Goal: Information Seeking & Learning: Learn about a topic

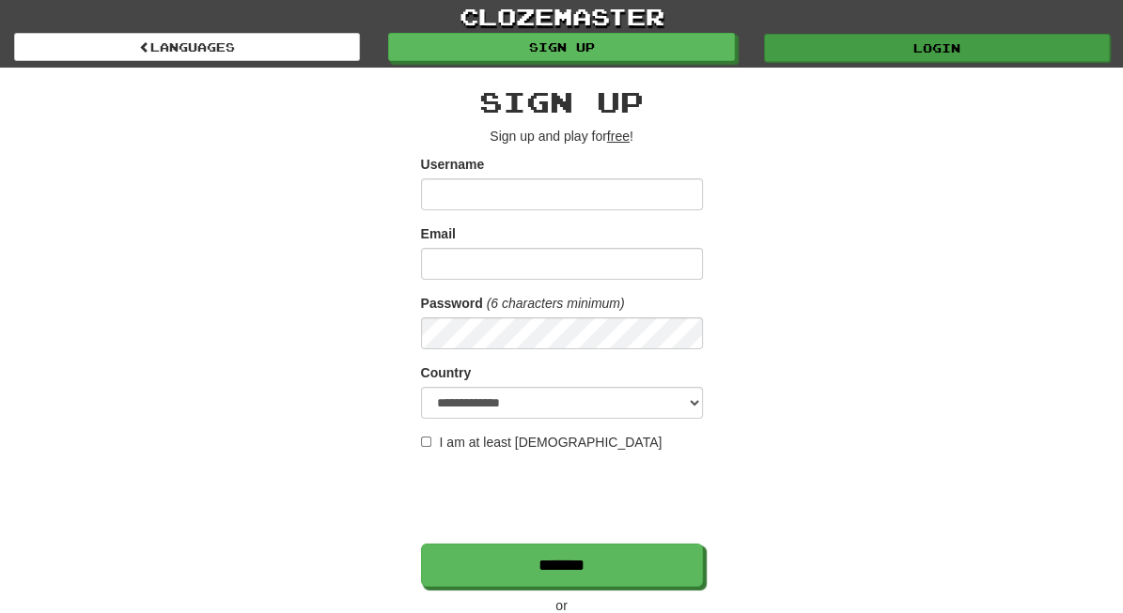
click at [883, 42] on link "Login" at bounding box center [937, 48] width 346 height 28
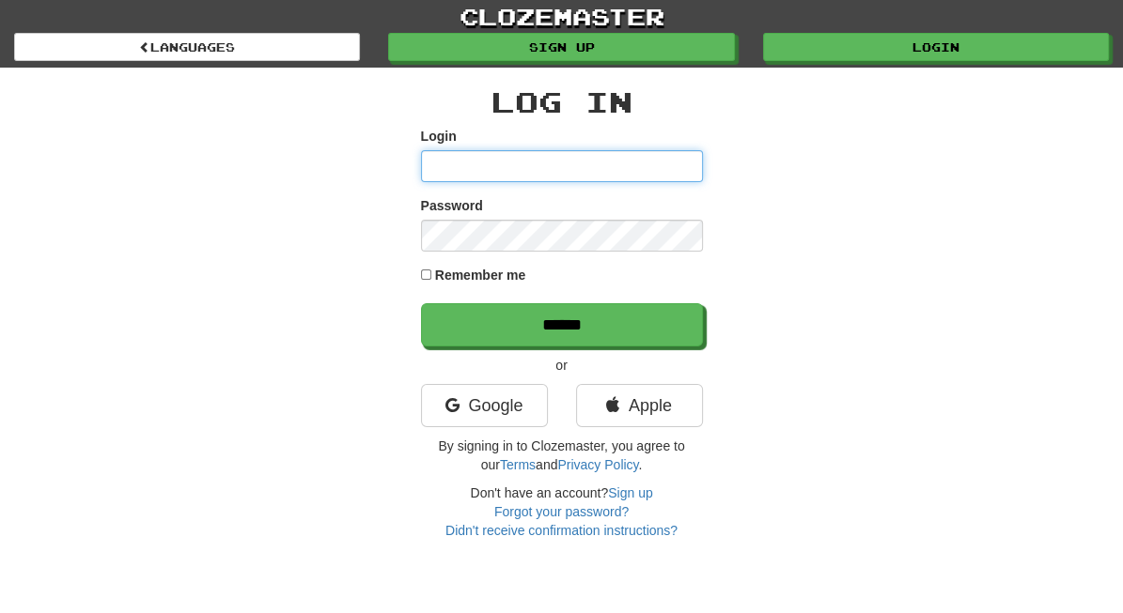
type input "*********"
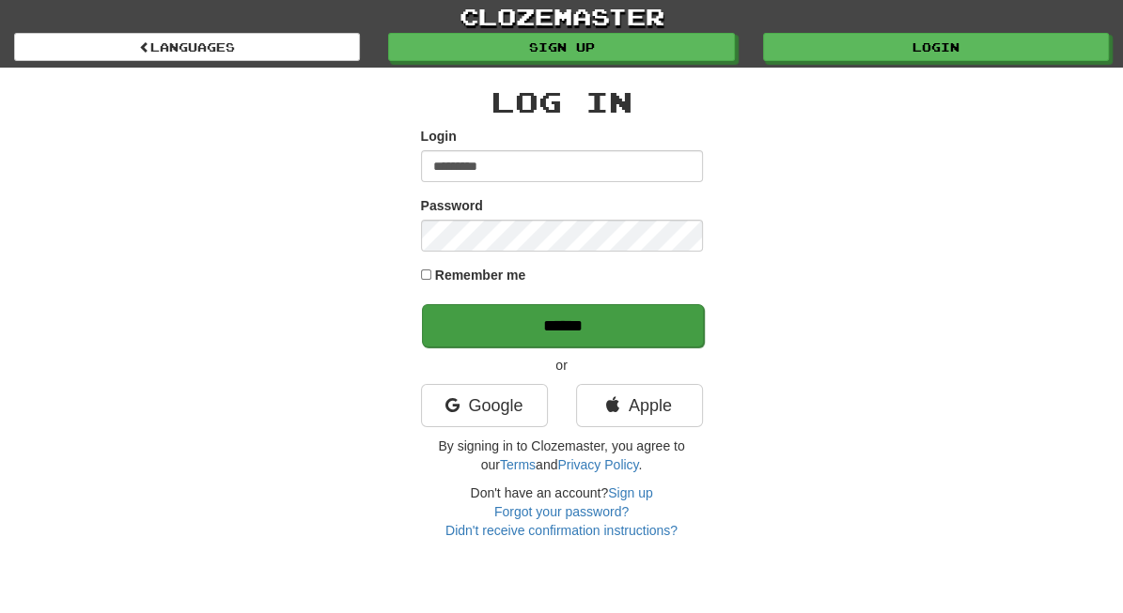
click at [639, 315] on input "******" at bounding box center [563, 325] width 282 height 43
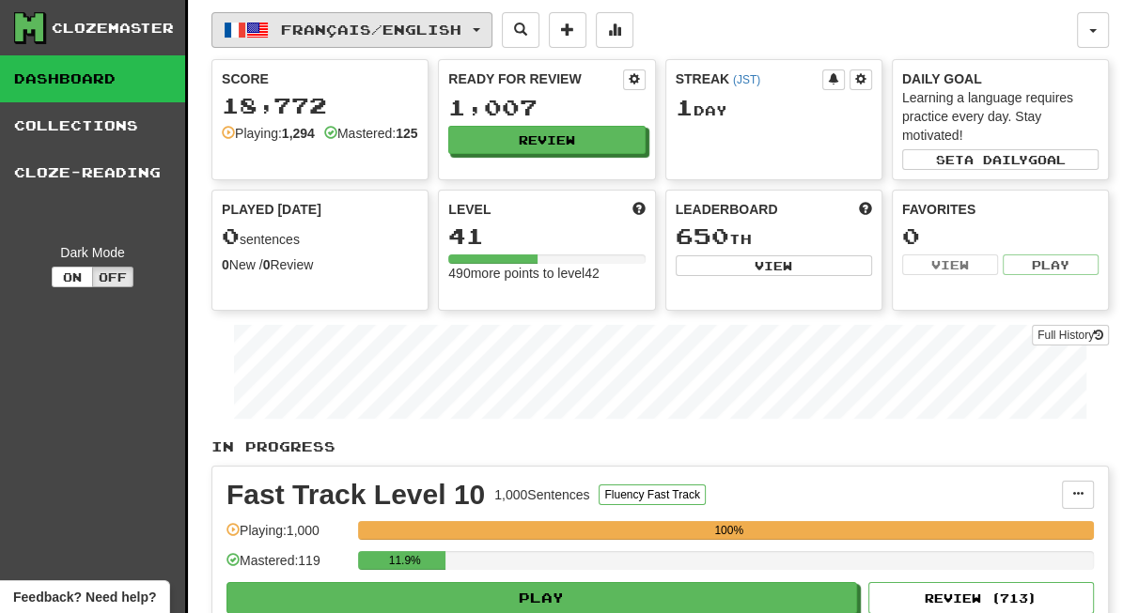
click at [369, 32] on span "Français / English" at bounding box center [371, 30] width 180 height 16
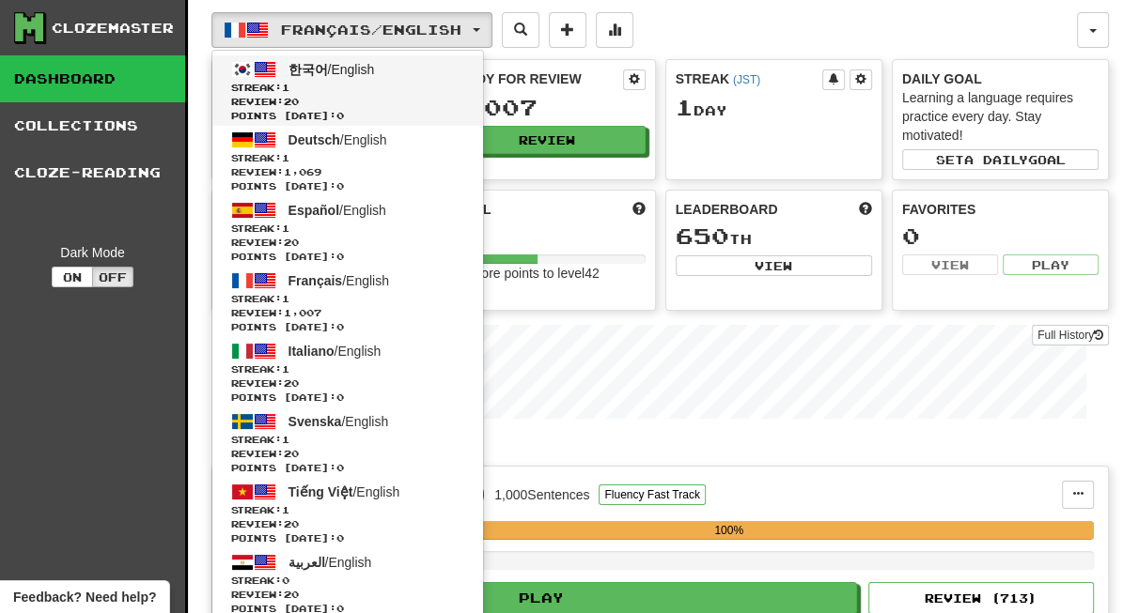
click at [349, 67] on span "한국어 / English" at bounding box center [331, 69] width 86 height 15
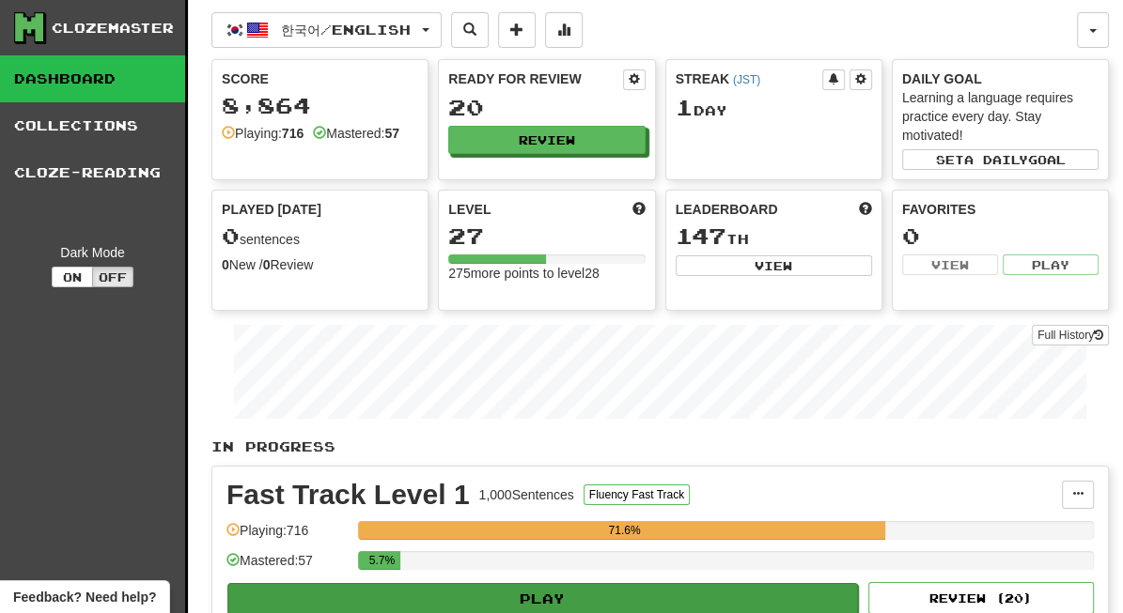
click at [557, 595] on button "Play" at bounding box center [542, 599] width 630 height 32
select select "**"
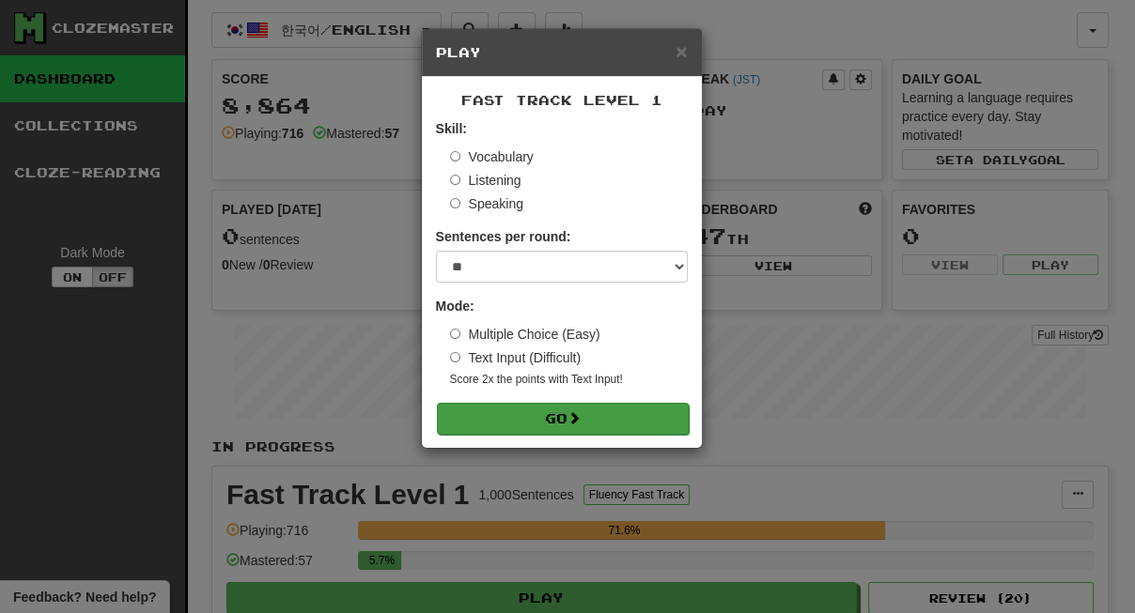
click at [572, 420] on span at bounding box center [573, 417] width 13 height 13
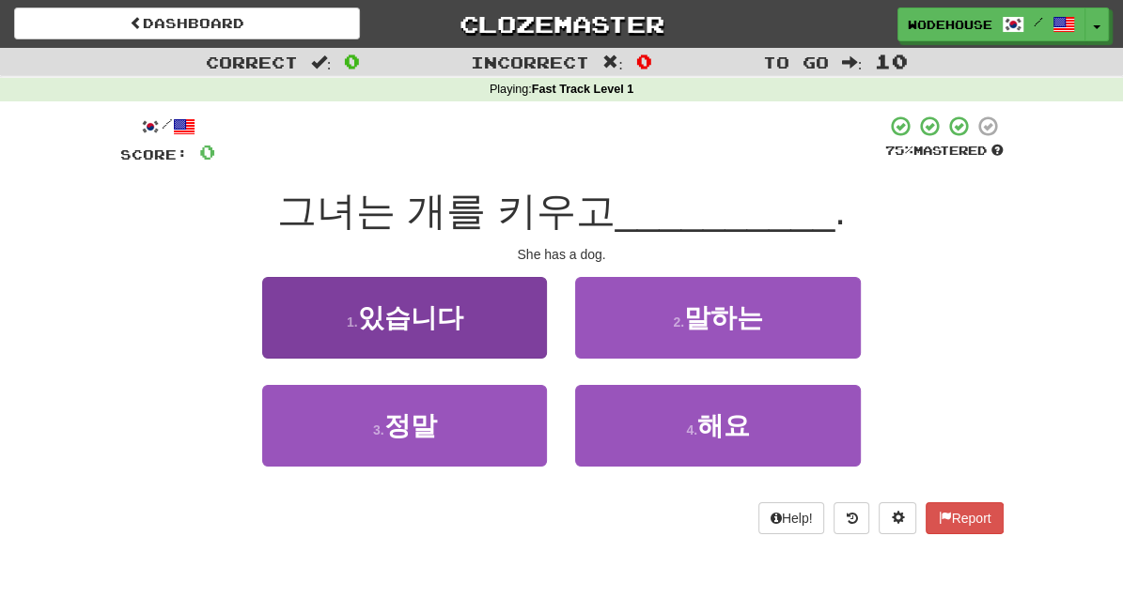
click at [424, 311] on span "있습니다" at bounding box center [410, 317] width 105 height 29
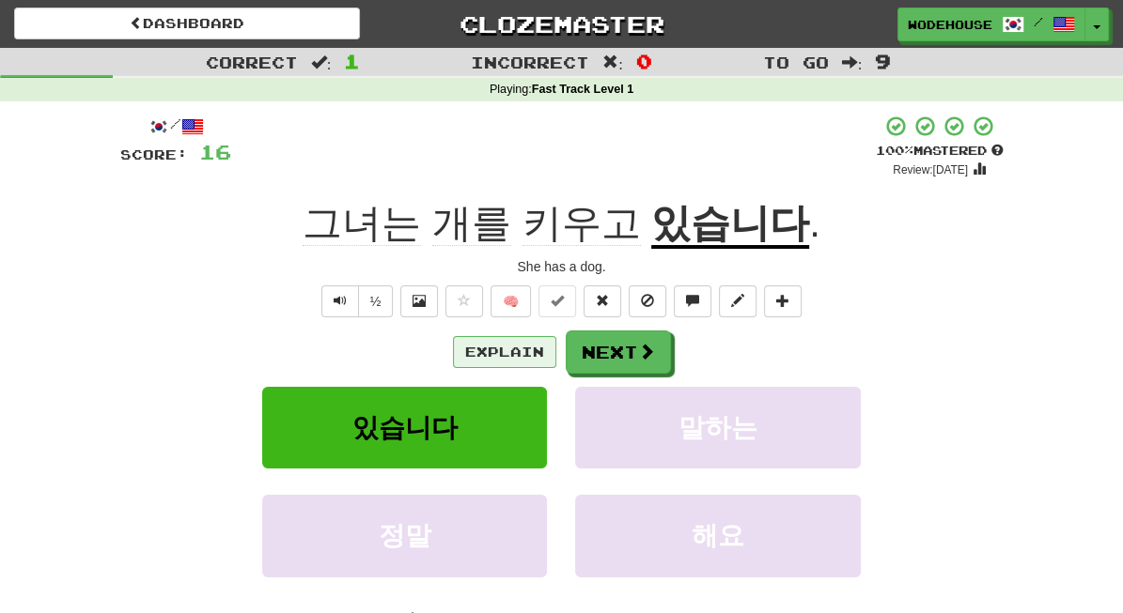
click at [465, 345] on button "Explain" at bounding box center [504, 352] width 103 height 32
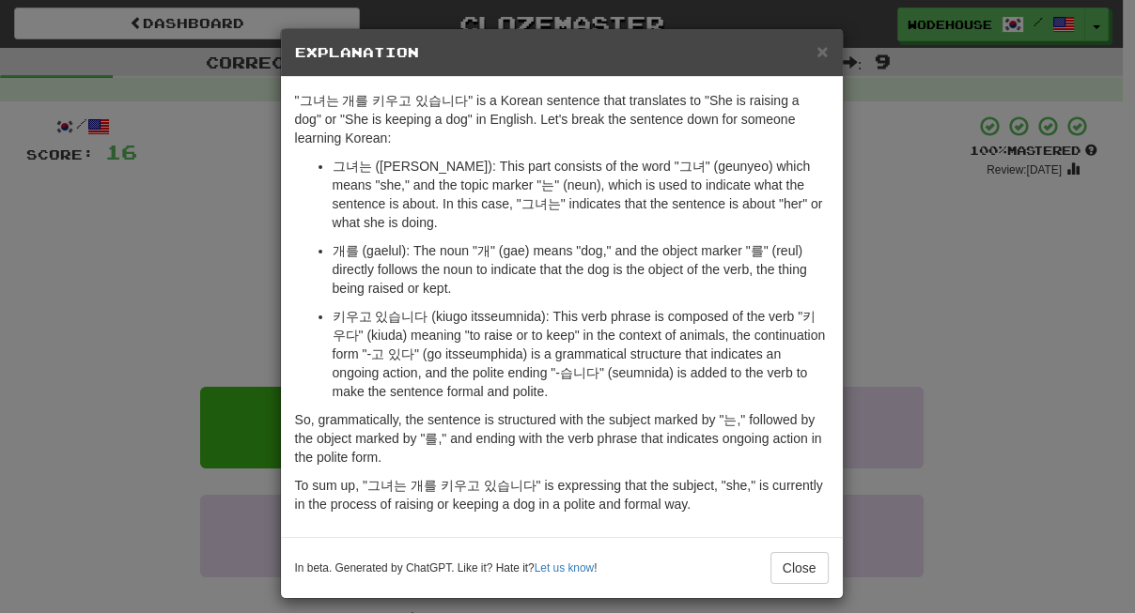
click at [106, 256] on div "× Explanation "그녀는 개를 키우고 있습니다" is a Korean sentence that translates to "She is…" at bounding box center [567, 306] width 1135 height 613
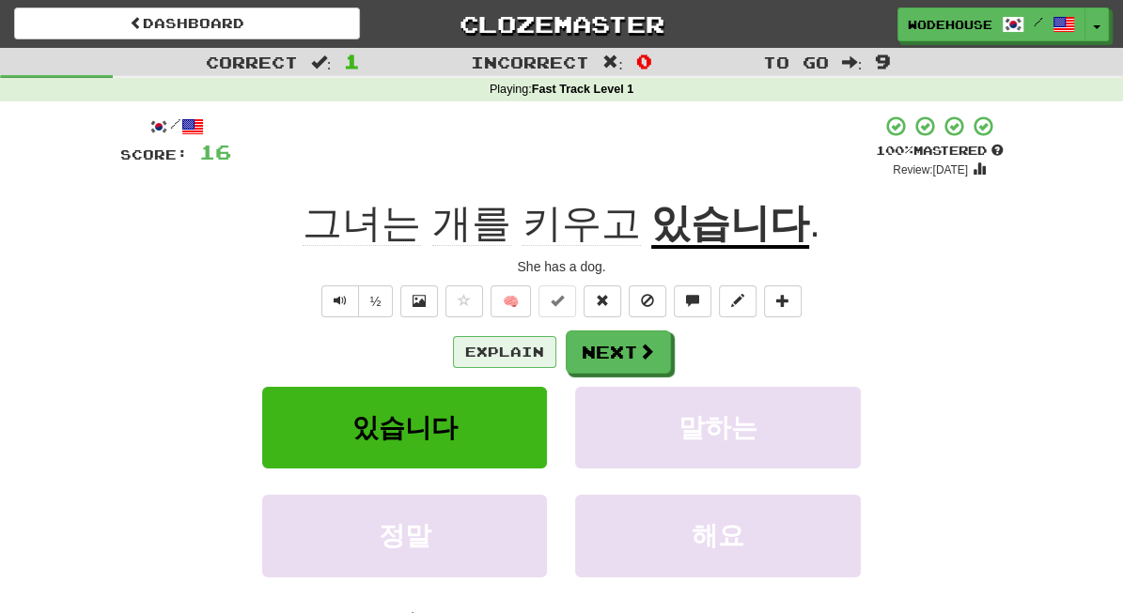
click at [505, 346] on button "Explain" at bounding box center [504, 352] width 103 height 32
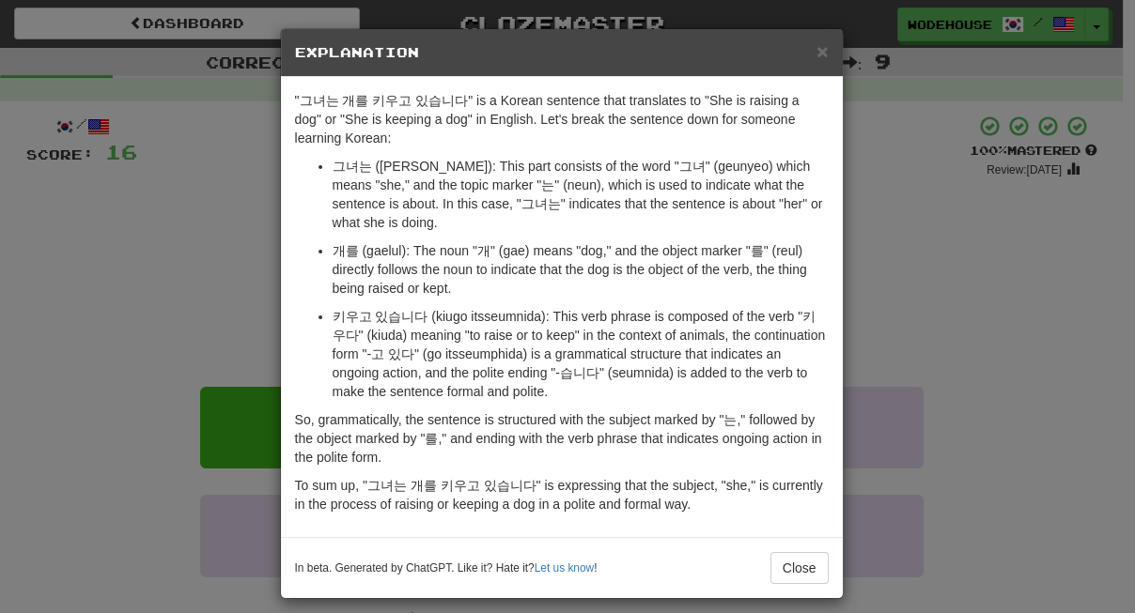
click at [181, 289] on div "× Explanation "그녀는 개를 키우고 있습니다" is a Korean sentence that translates to "She is…" at bounding box center [567, 306] width 1135 height 613
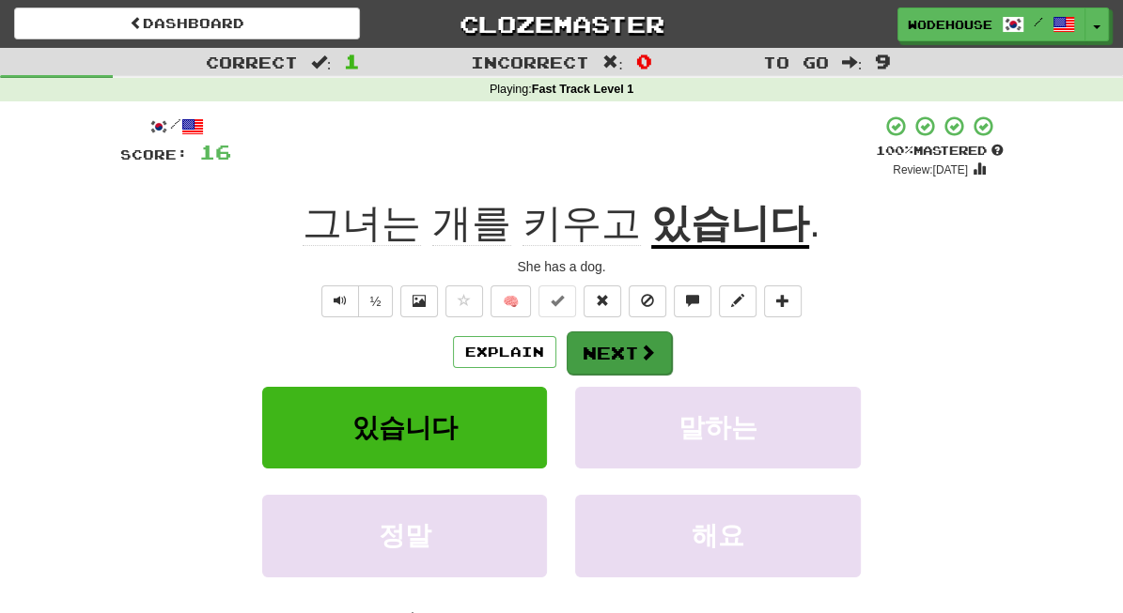
click at [627, 349] on button "Next" at bounding box center [618, 353] width 105 height 43
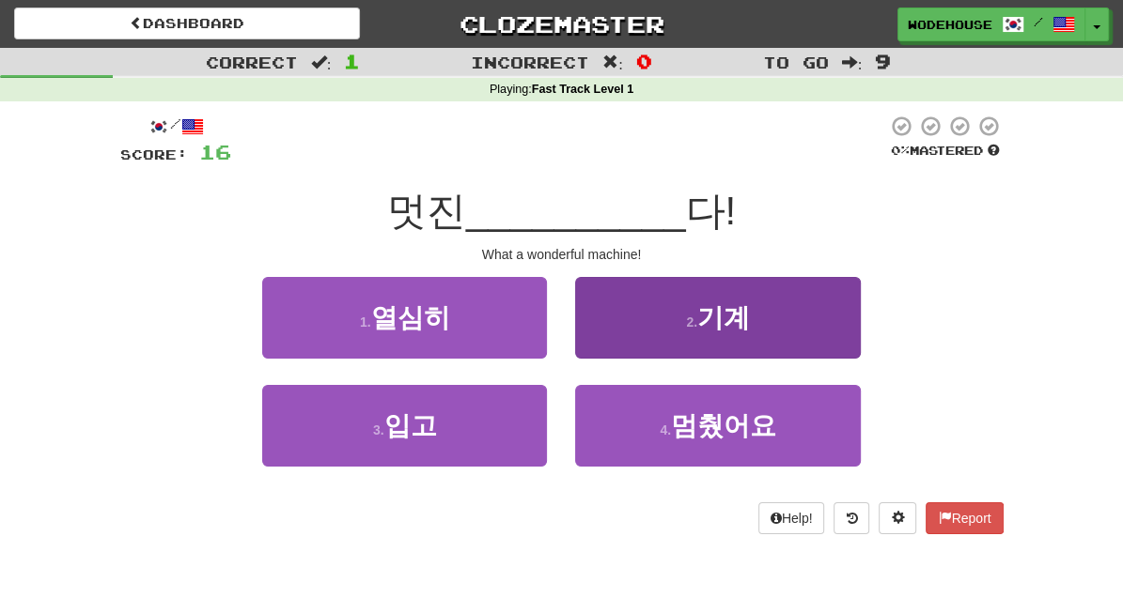
click at [728, 351] on button "2 . 기계" at bounding box center [717, 318] width 285 height 82
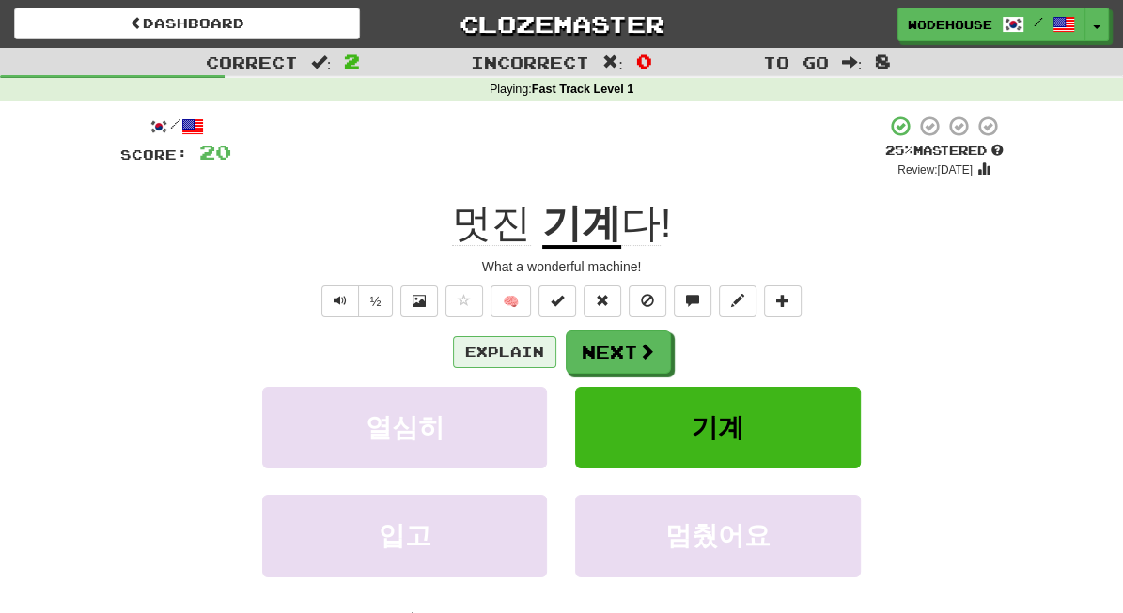
click at [485, 349] on button "Explain" at bounding box center [504, 352] width 103 height 32
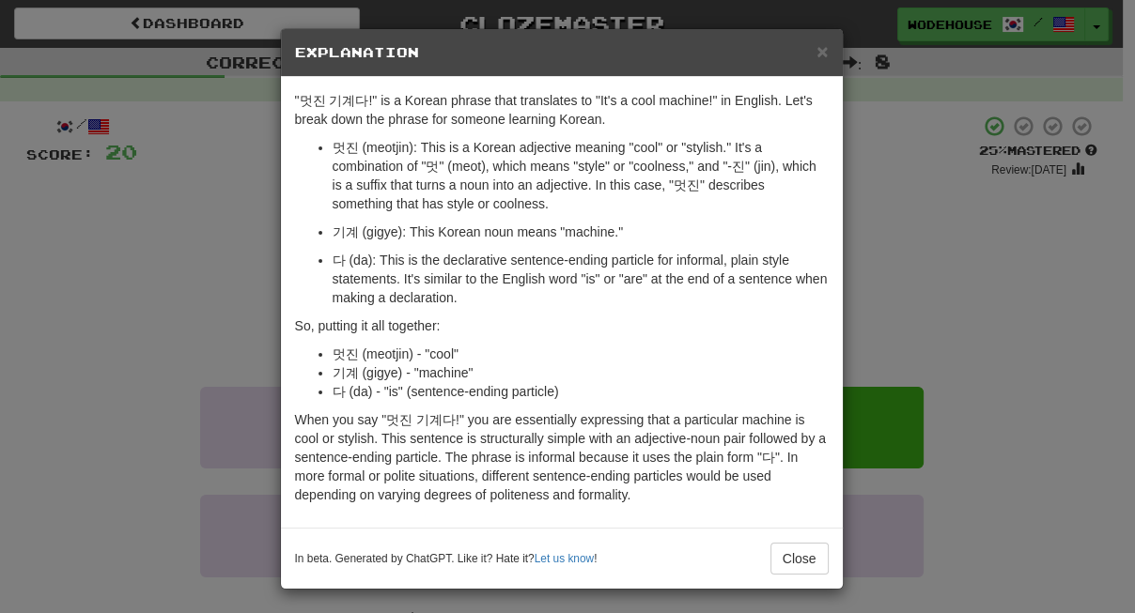
click at [139, 316] on div "× Explanation "멋진 기계다!" is a Korean phrase that translates to "It's a cool mach…" at bounding box center [567, 306] width 1135 height 613
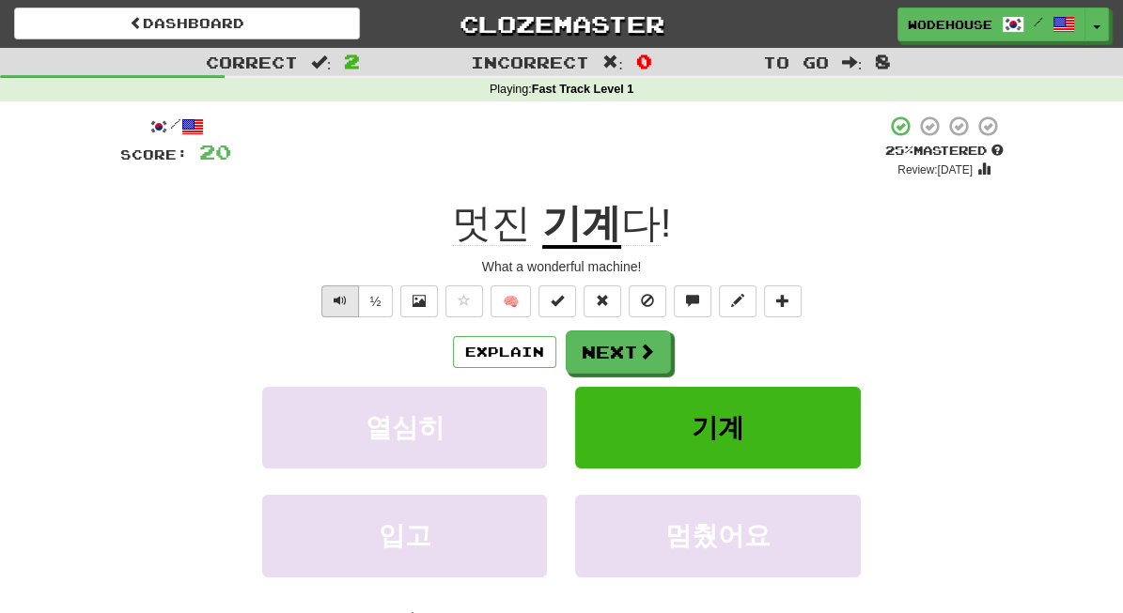
click at [333, 295] on span "Text-to-speech controls" at bounding box center [339, 300] width 13 height 13
click at [618, 358] on button "Next" at bounding box center [618, 353] width 105 height 43
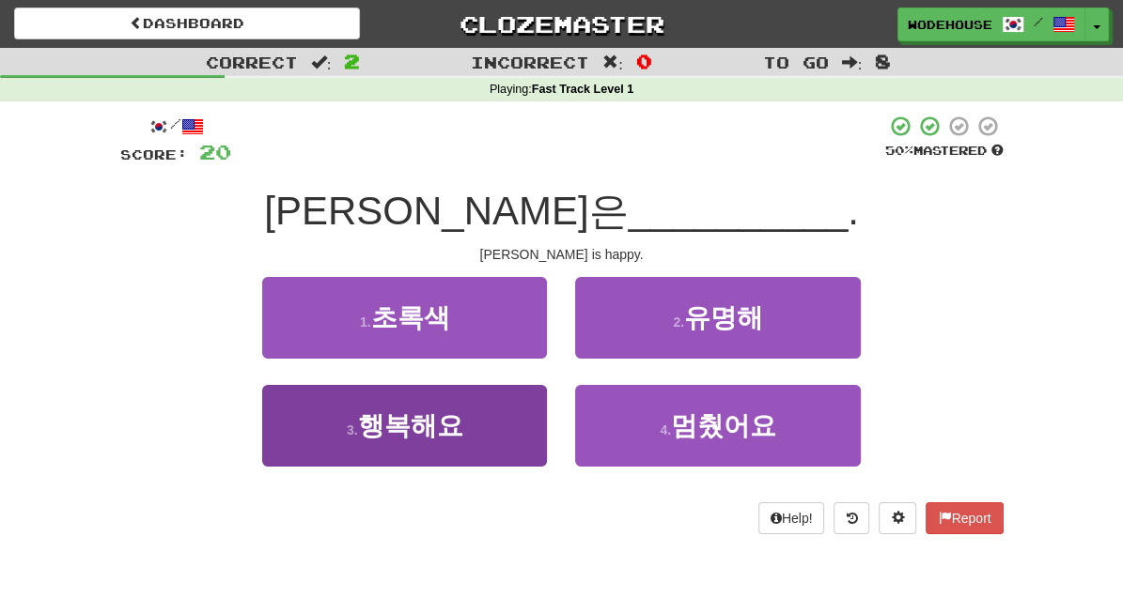
click at [482, 445] on button "3 . 행복해요" at bounding box center [404, 426] width 285 height 82
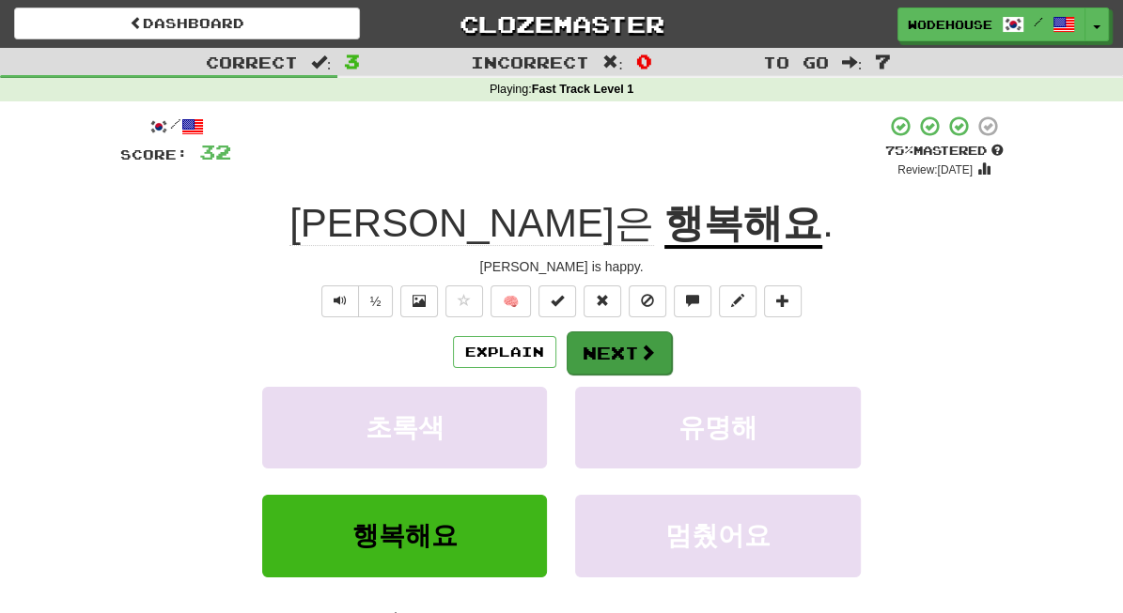
click at [639, 346] on span at bounding box center [647, 352] width 17 height 17
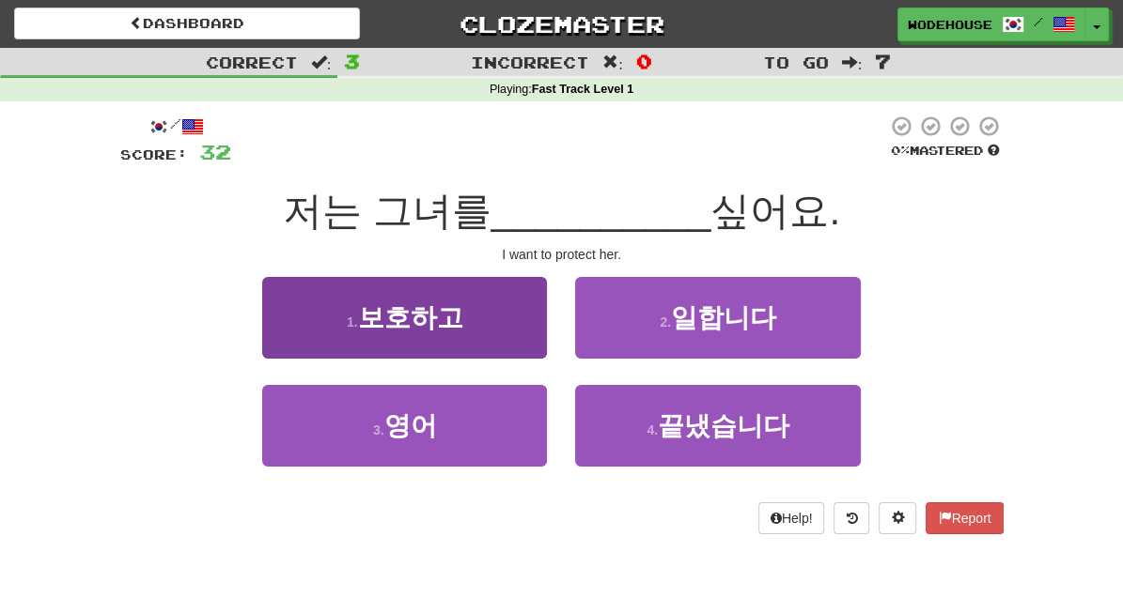
click at [418, 335] on button "1 . 보호하고" at bounding box center [404, 318] width 285 height 82
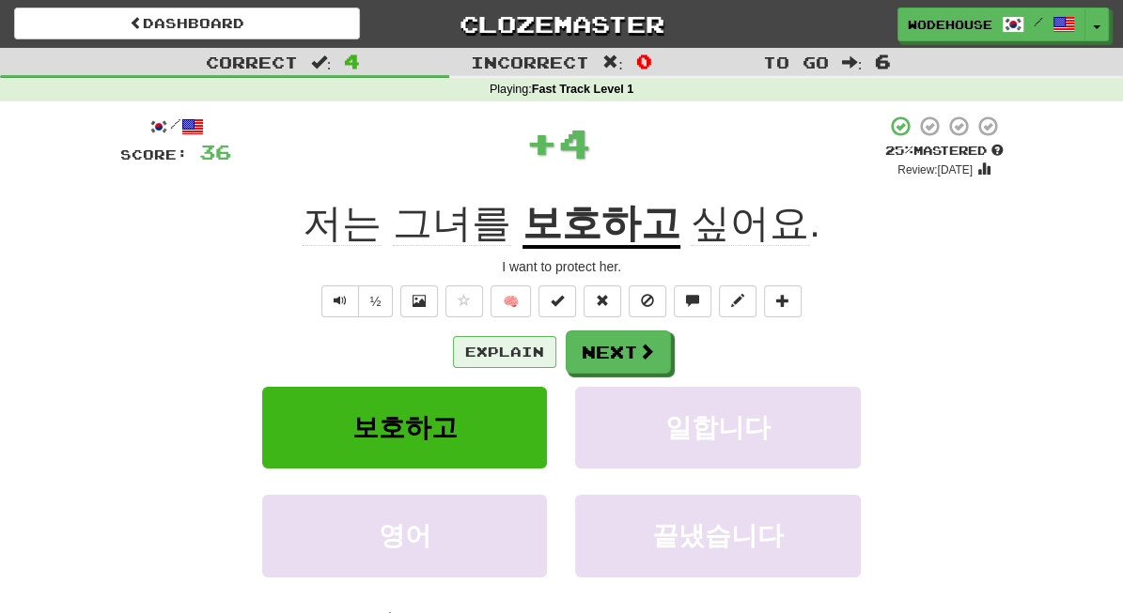
click at [482, 344] on button "Explain" at bounding box center [504, 352] width 103 height 32
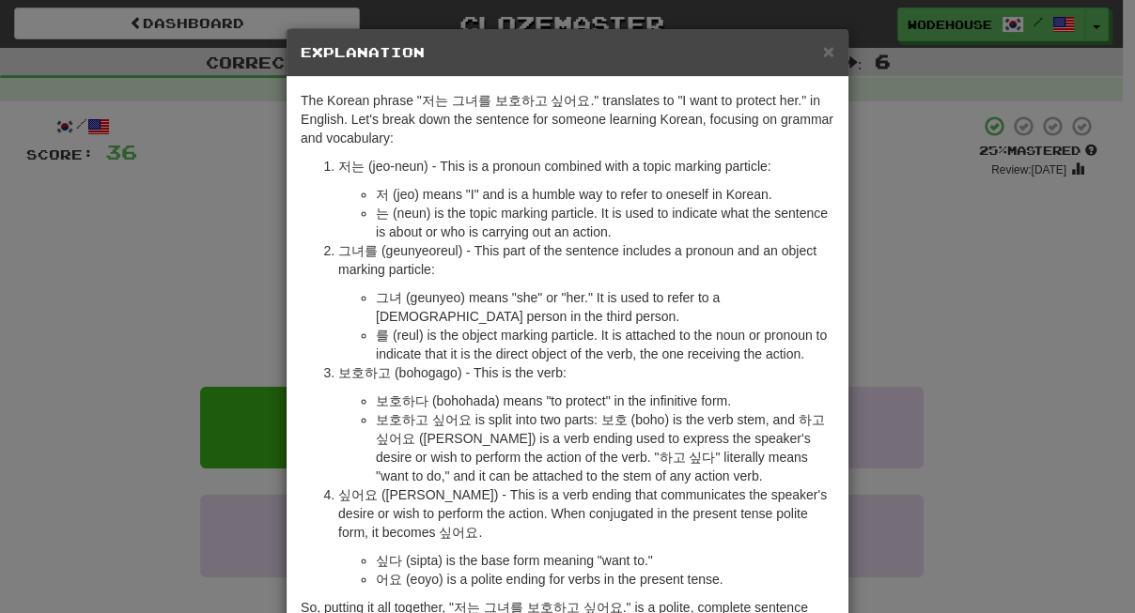
click at [147, 335] on div "× Explanation The Korean phrase "저는 그녀를 보호하고 싶어요." translates to "I want to pro…" at bounding box center [567, 306] width 1135 height 613
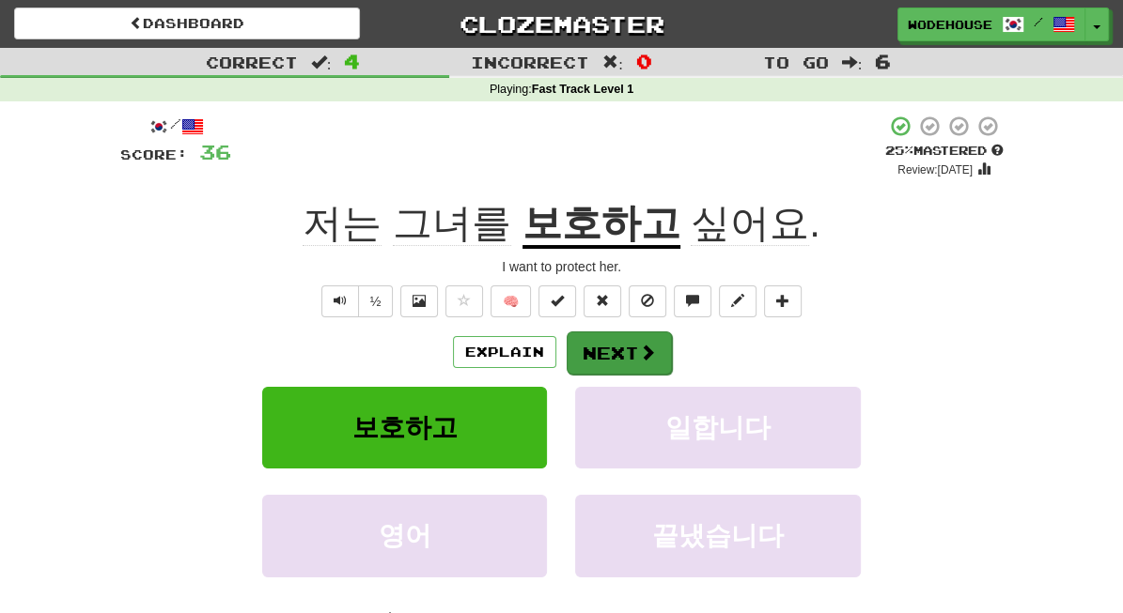
click at [606, 353] on button "Next" at bounding box center [618, 353] width 105 height 43
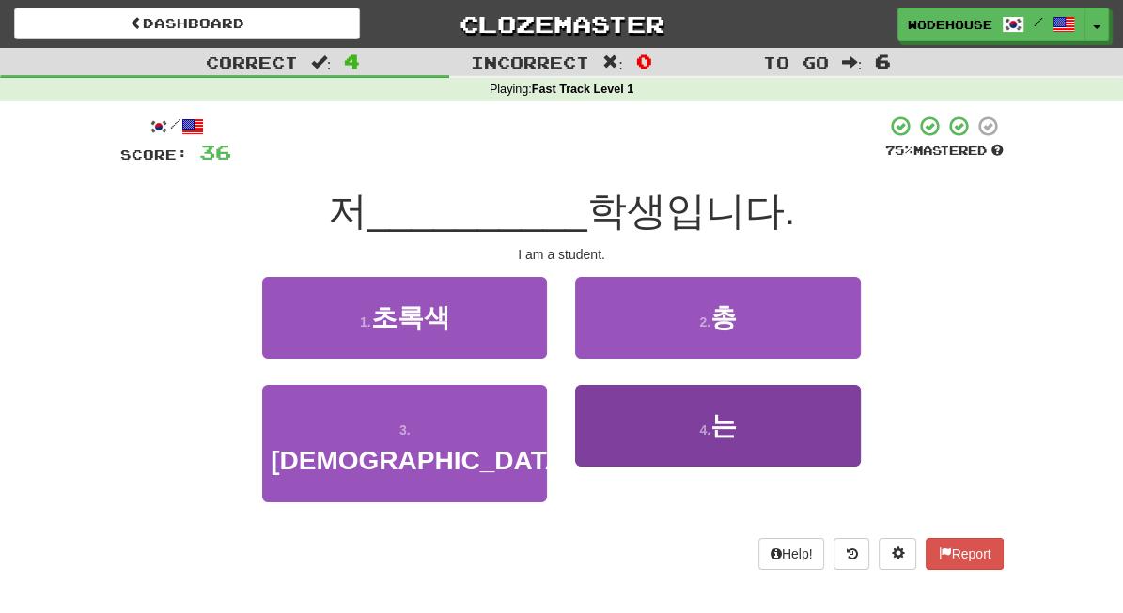
click at [638, 454] on button "4 . 는" at bounding box center [717, 426] width 285 height 82
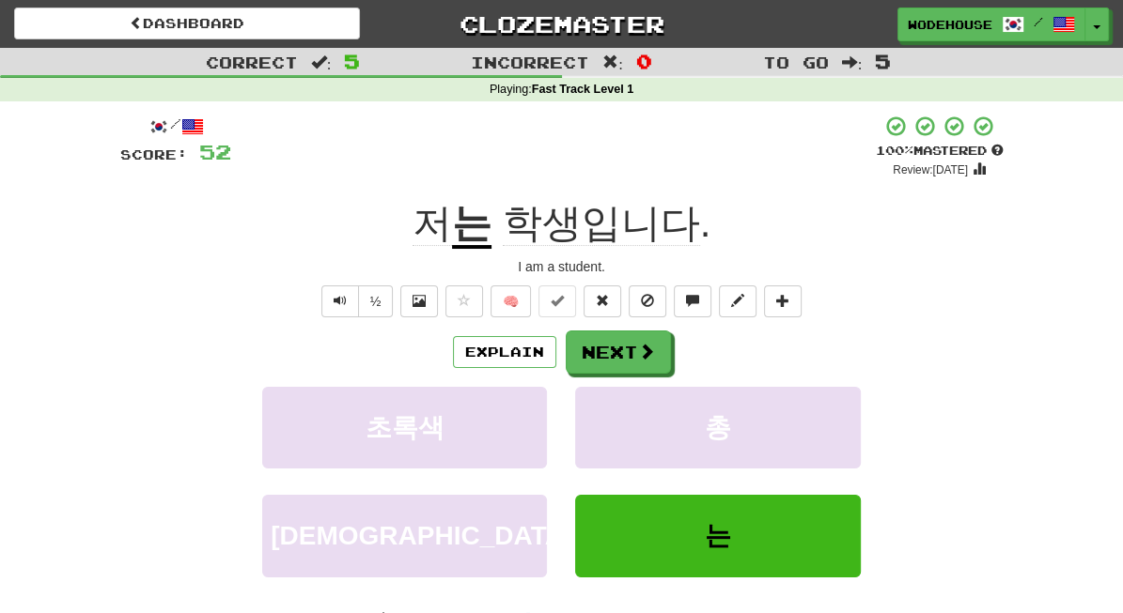
click at [308, 291] on div "½ 🧠" at bounding box center [561, 302] width 883 height 32
click at [332, 292] on button "Text-to-speech controls" at bounding box center [340, 302] width 38 height 32
click at [630, 349] on button "Next" at bounding box center [618, 353] width 105 height 43
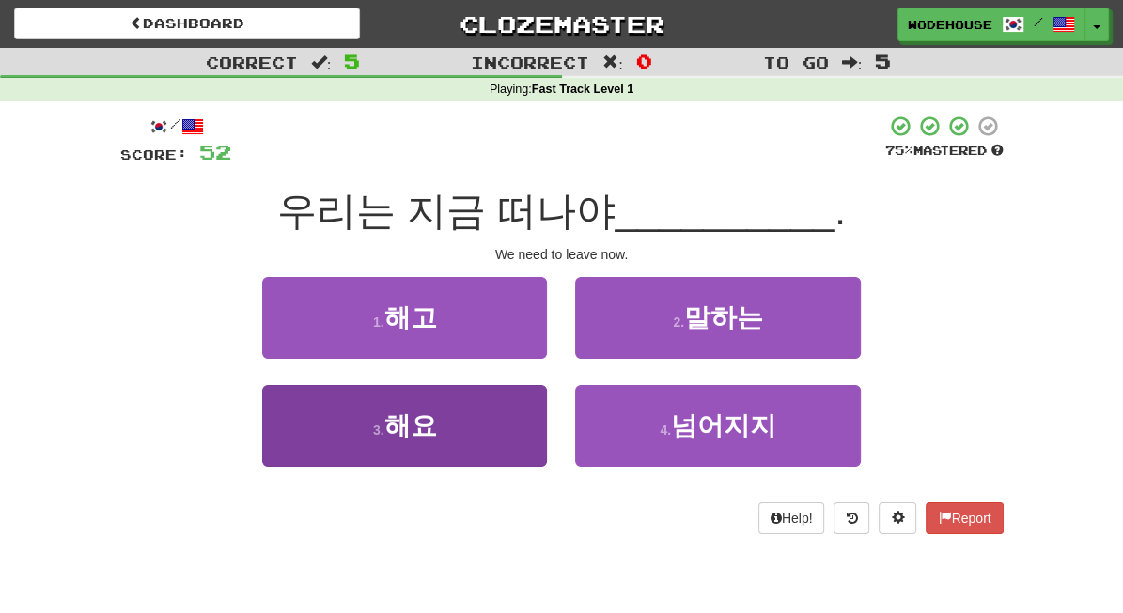
click at [439, 451] on button "3 . 해요" at bounding box center [404, 426] width 285 height 82
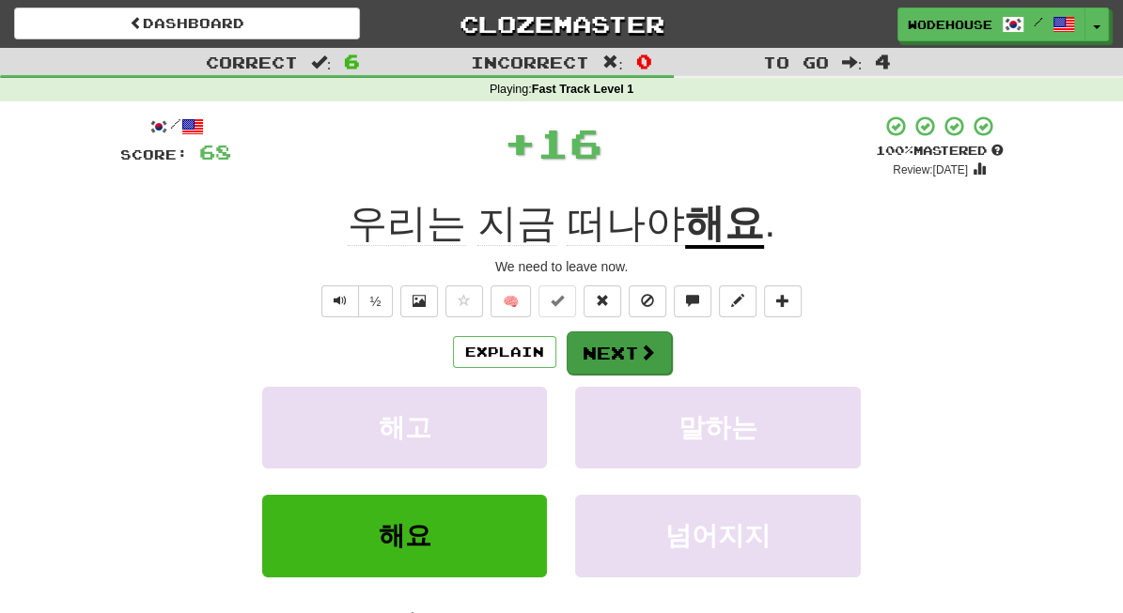
click at [619, 343] on button "Next" at bounding box center [618, 353] width 105 height 43
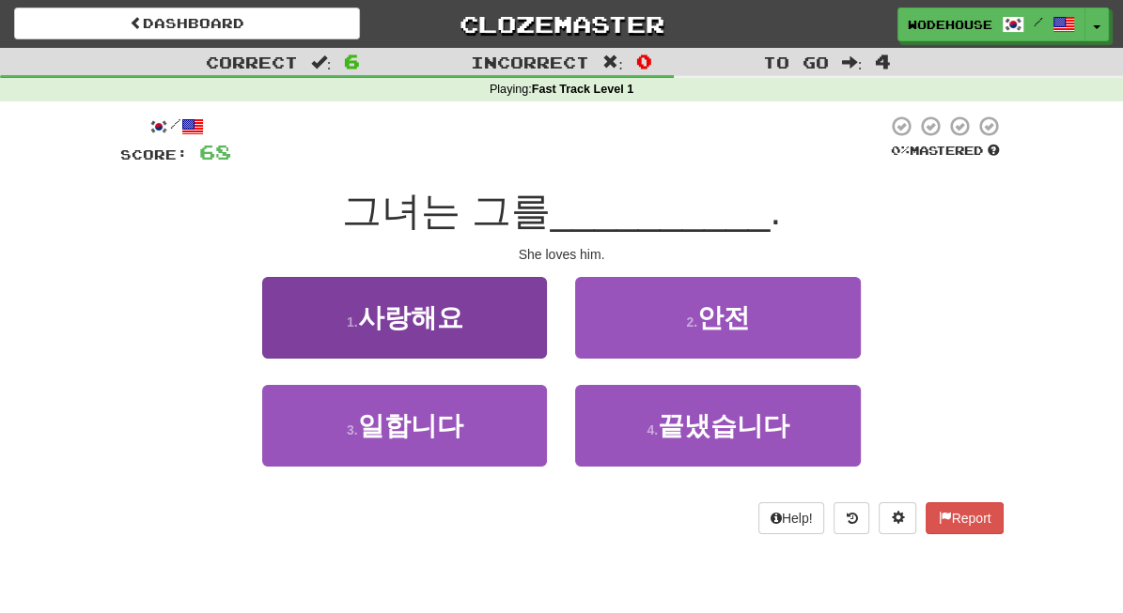
click at [471, 334] on button "1 . 사랑해요" at bounding box center [404, 318] width 285 height 82
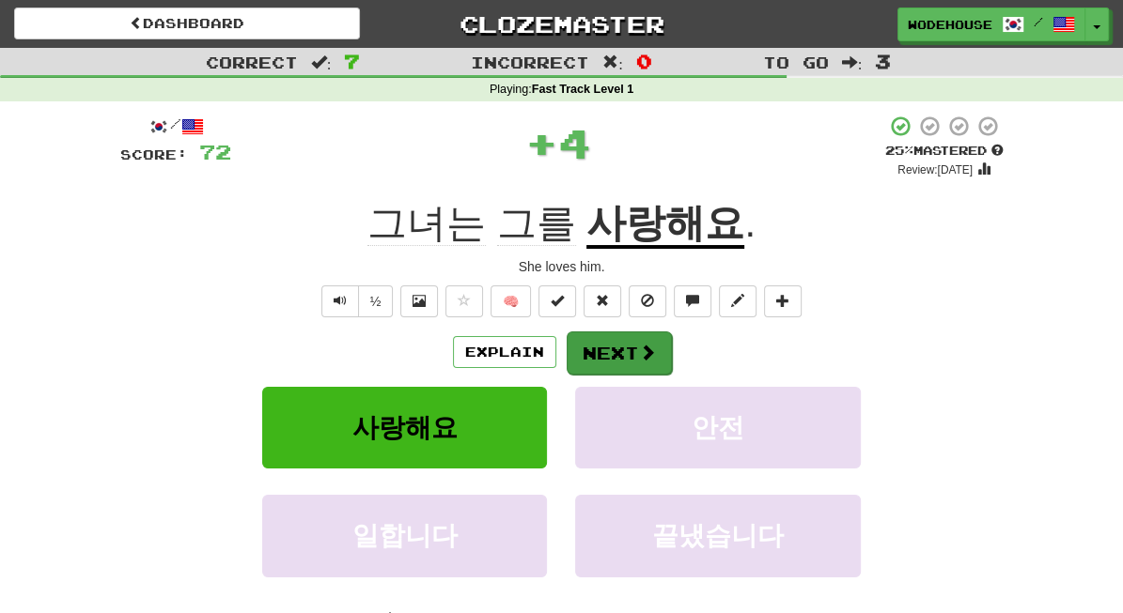
click at [642, 346] on span at bounding box center [647, 352] width 17 height 17
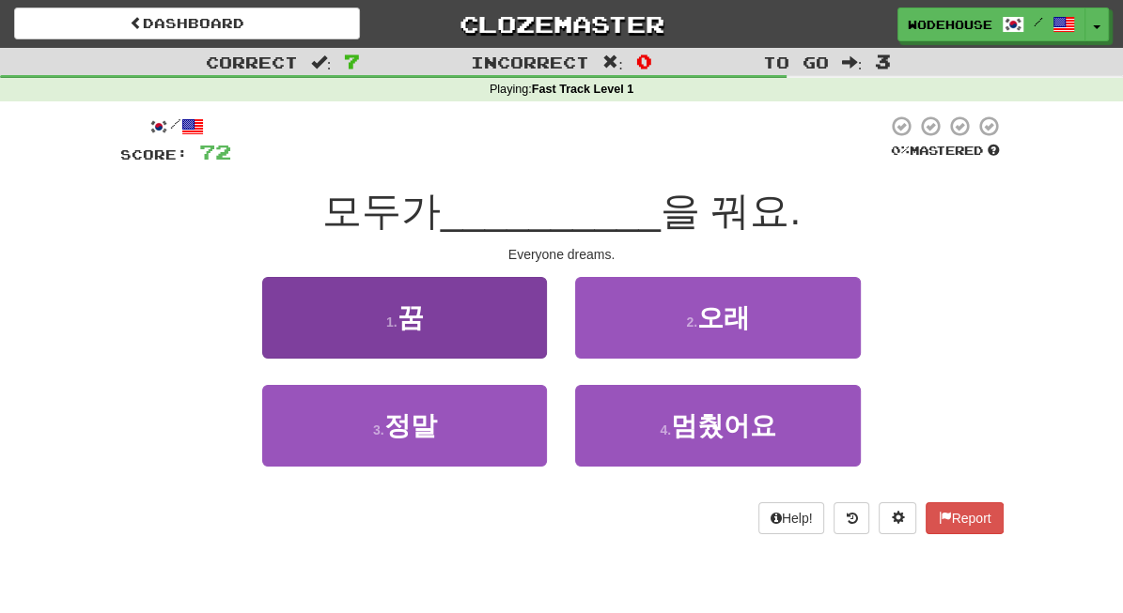
click at [370, 326] on button "1 . 꿈" at bounding box center [404, 318] width 285 height 82
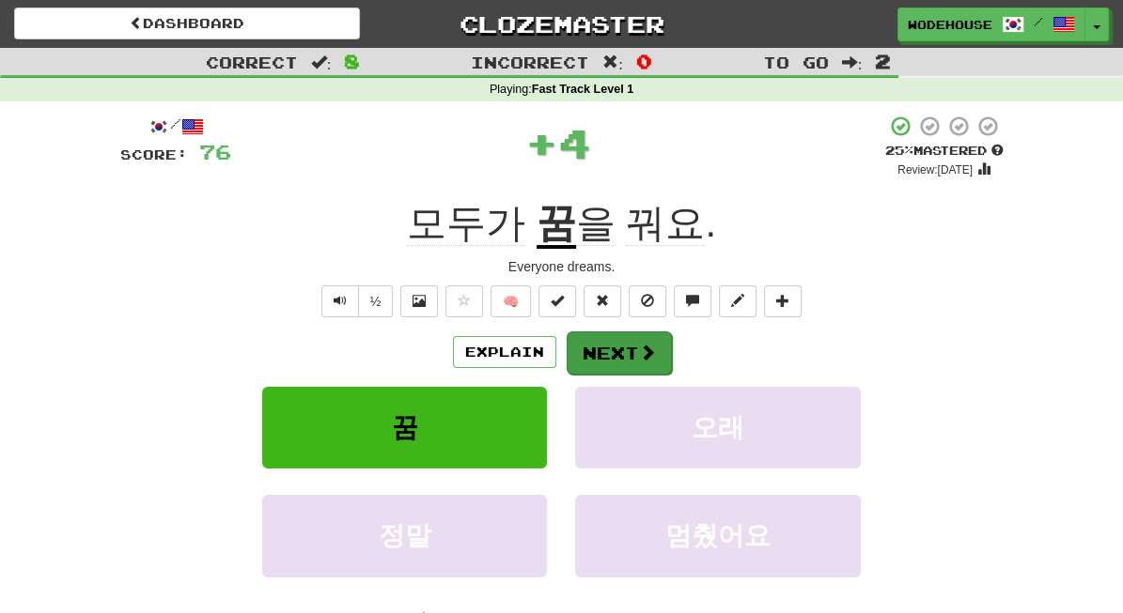
click at [641, 344] on span at bounding box center [647, 352] width 17 height 17
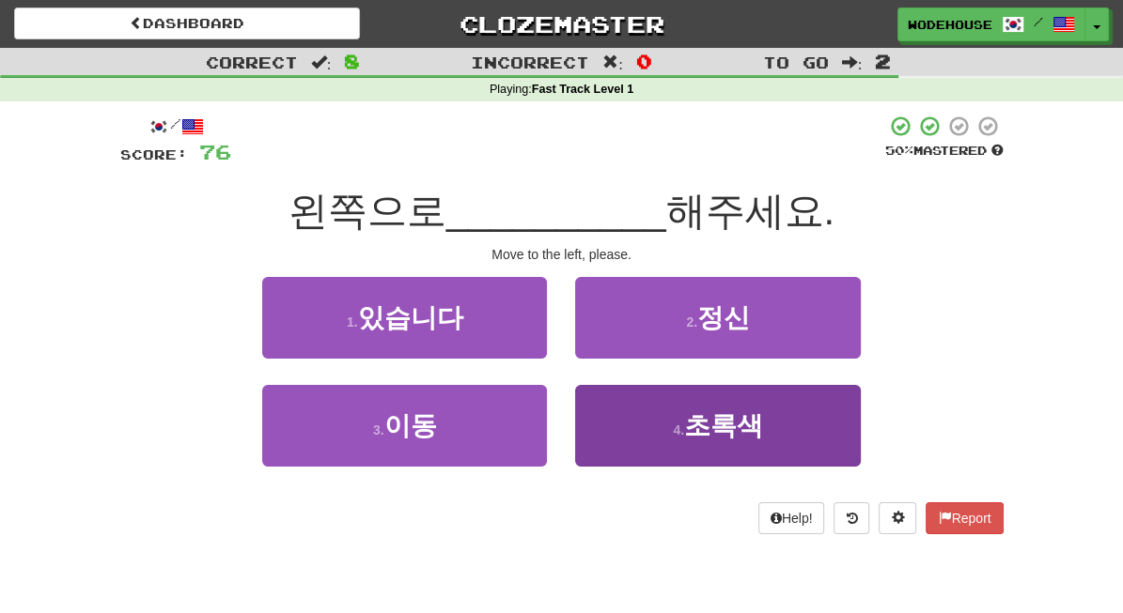
click at [629, 447] on button "4 . 초록색" at bounding box center [717, 426] width 285 height 82
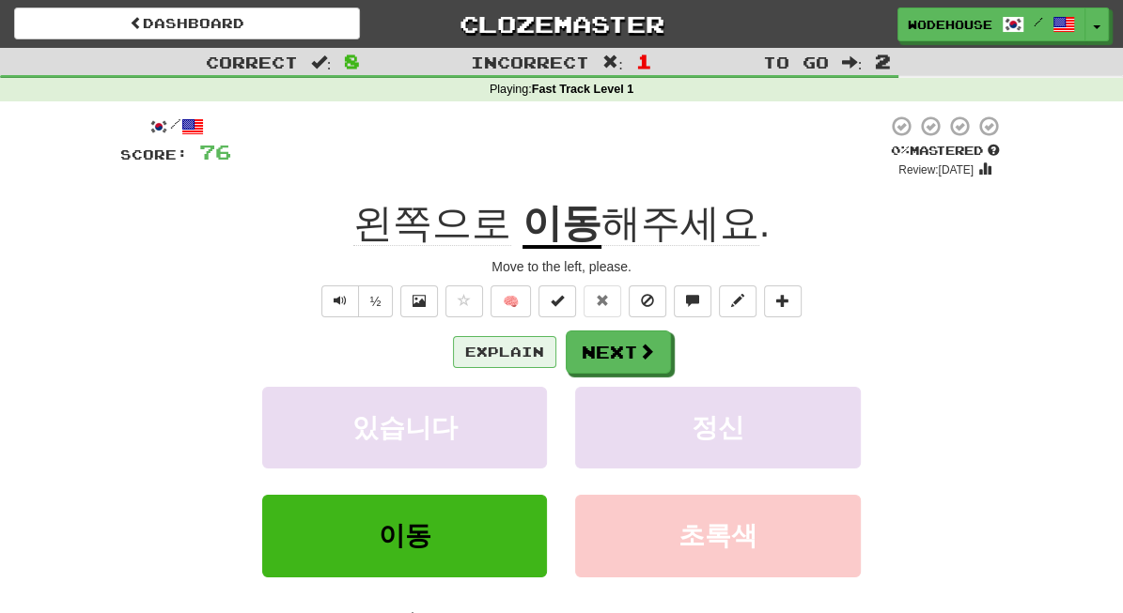
click at [504, 355] on button "Explain" at bounding box center [504, 352] width 103 height 32
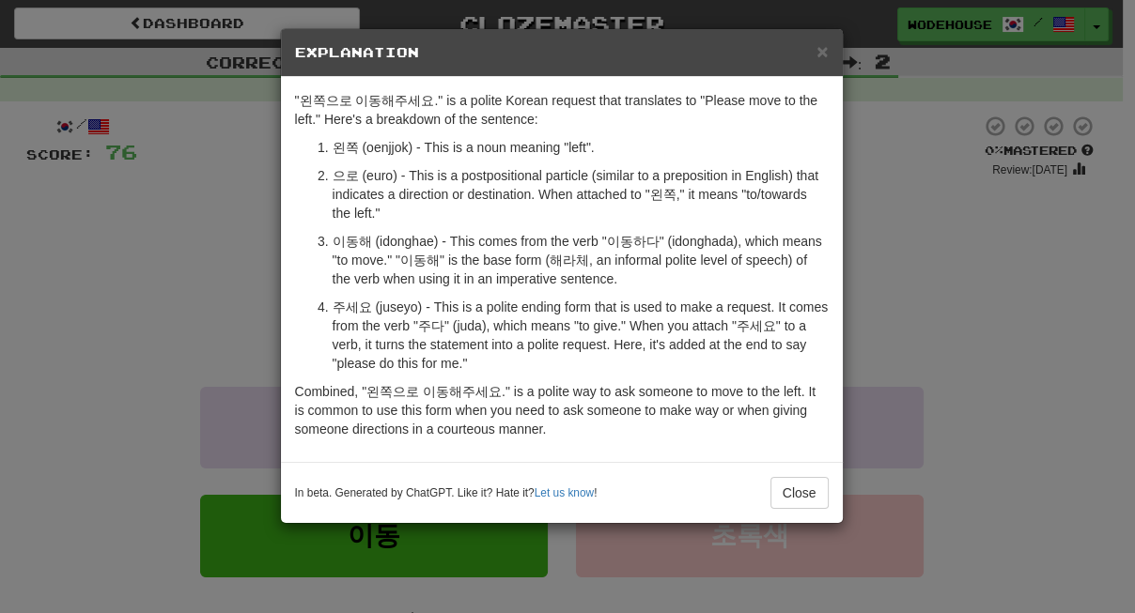
click at [113, 311] on div "× Explanation "왼쪽으로 이동해주세요." is a polite Korean request that translates to "Ple…" at bounding box center [567, 306] width 1135 height 613
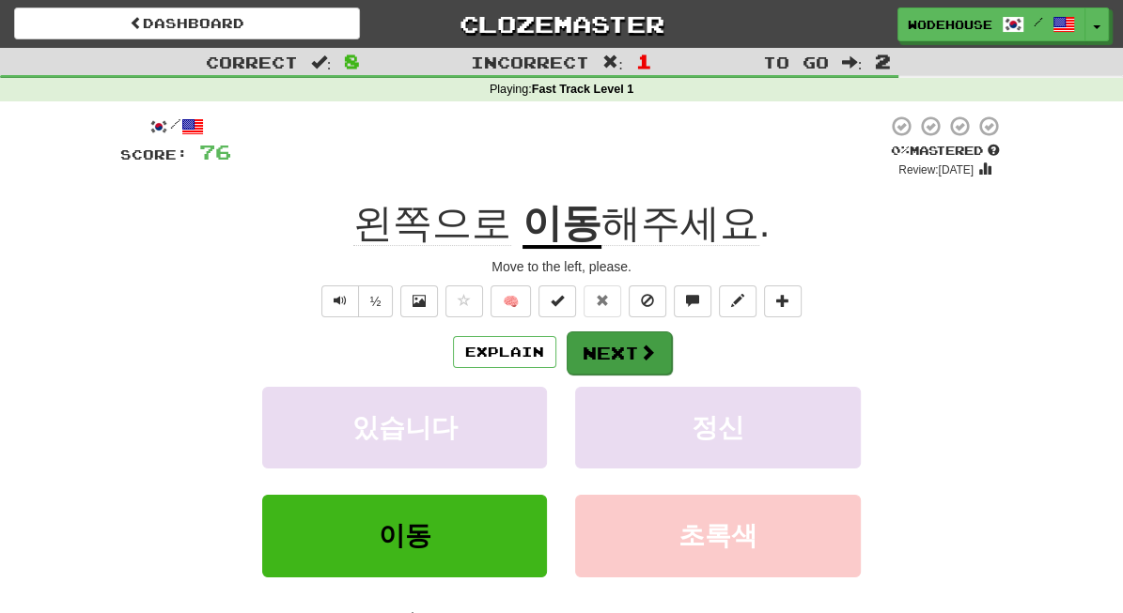
click at [640, 357] on span at bounding box center [647, 352] width 17 height 17
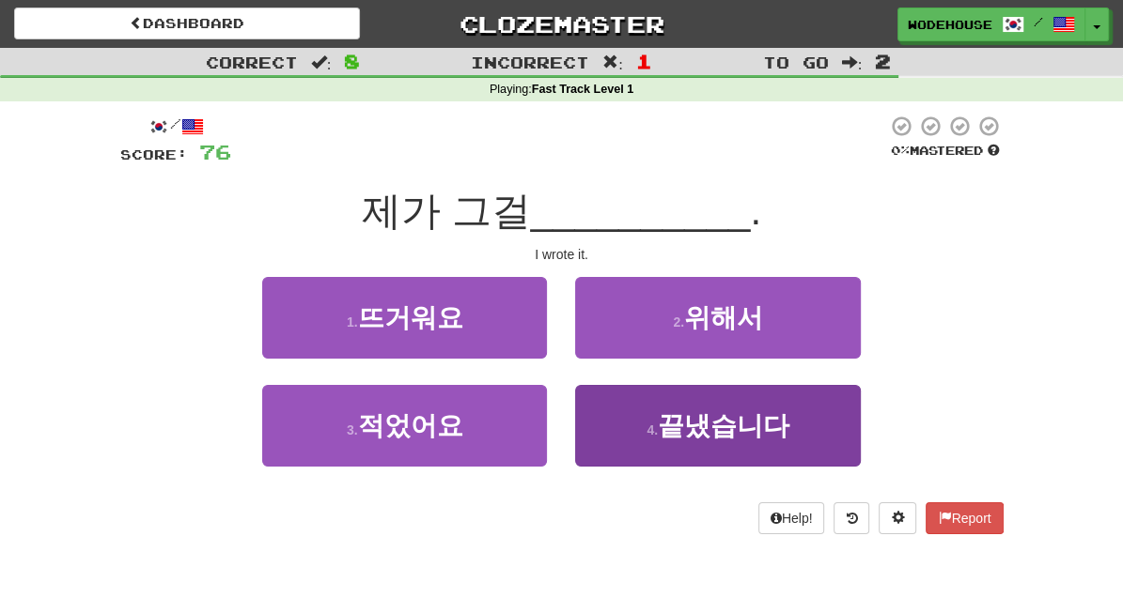
click at [683, 439] on button "4 . 끝냈습니다" at bounding box center [717, 426] width 285 height 82
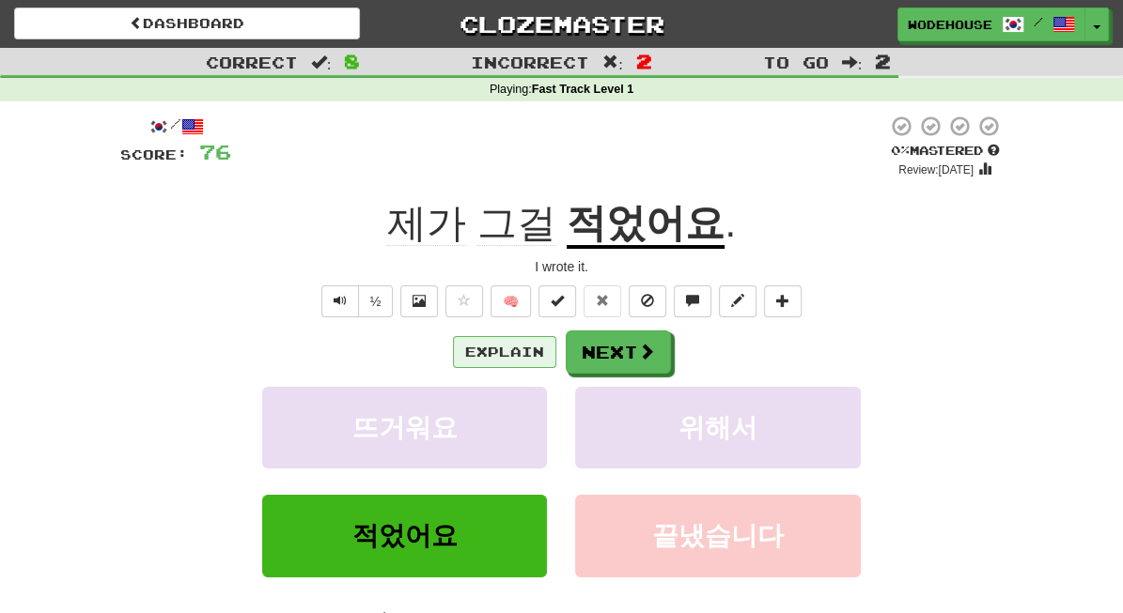
click at [483, 344] on button "Explain" at bounding box center [504, 352] width 103 height 32
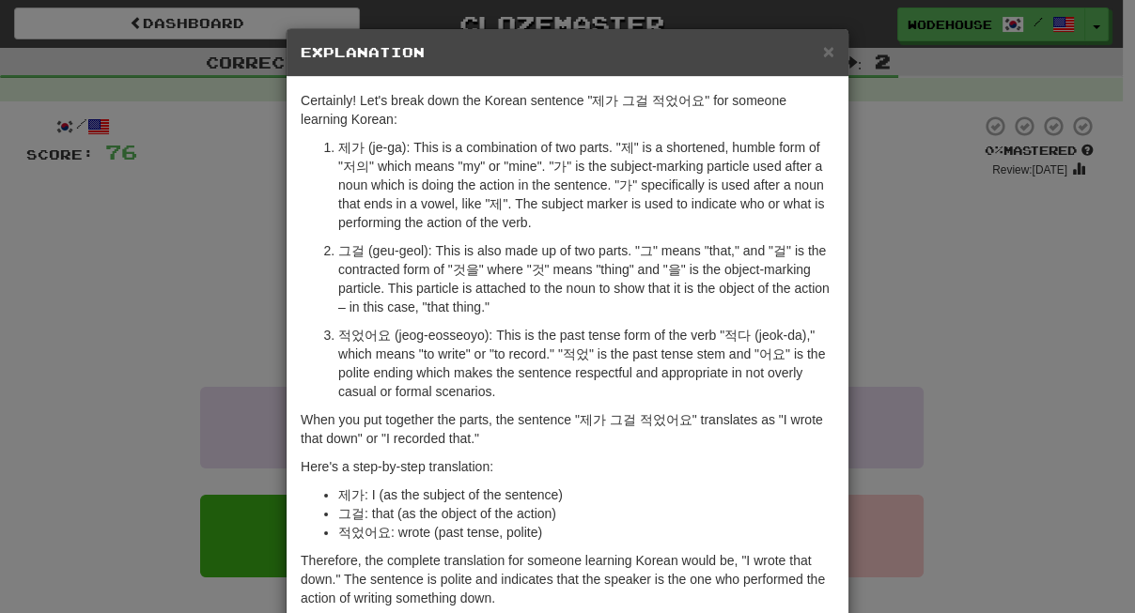
click at [114, 356] on div "× Explanation Certainly! Let's break down the Korean sentence "제가 그걸 적었어요" for …" at bounding box center [567, 306] width 1135 height 613
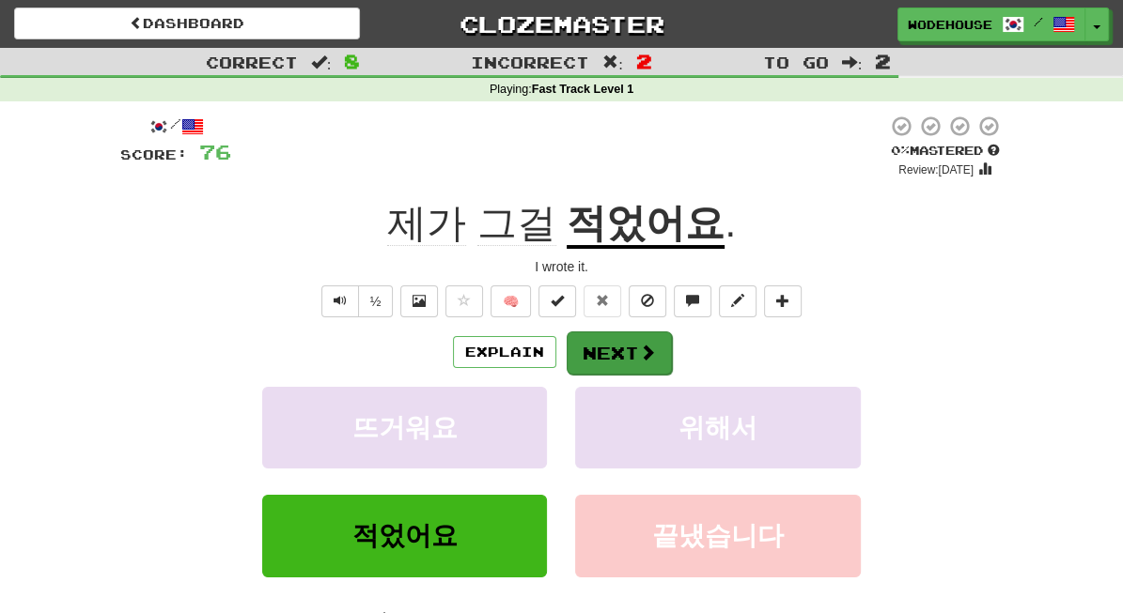
click at [643, 347] on span at bounding box center [647, 352] width 17 height 17
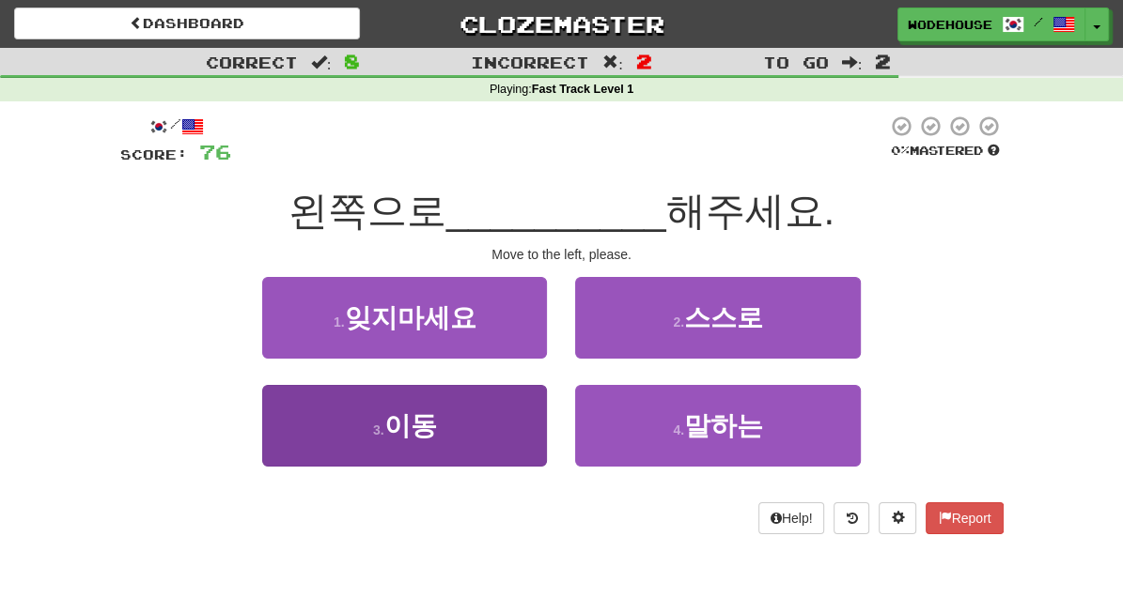
click at [491, 426] on button "3 . 이동" at bounding box center [404, 426] width 285 height 82
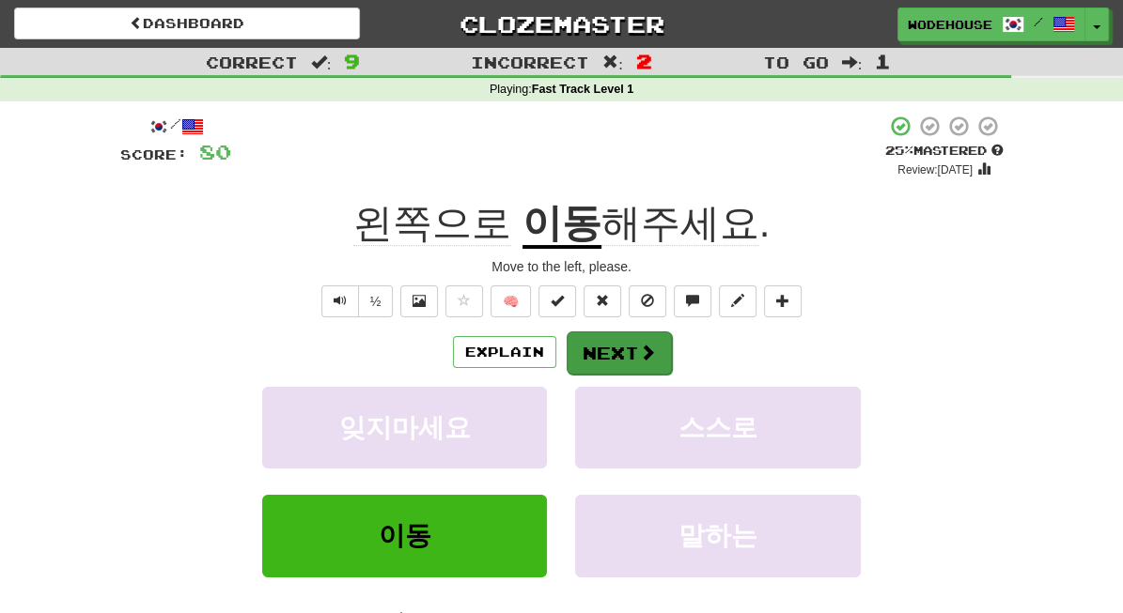
click at [597, 358] on button "Next" at bounding box center [618, 353] width 105 height 43
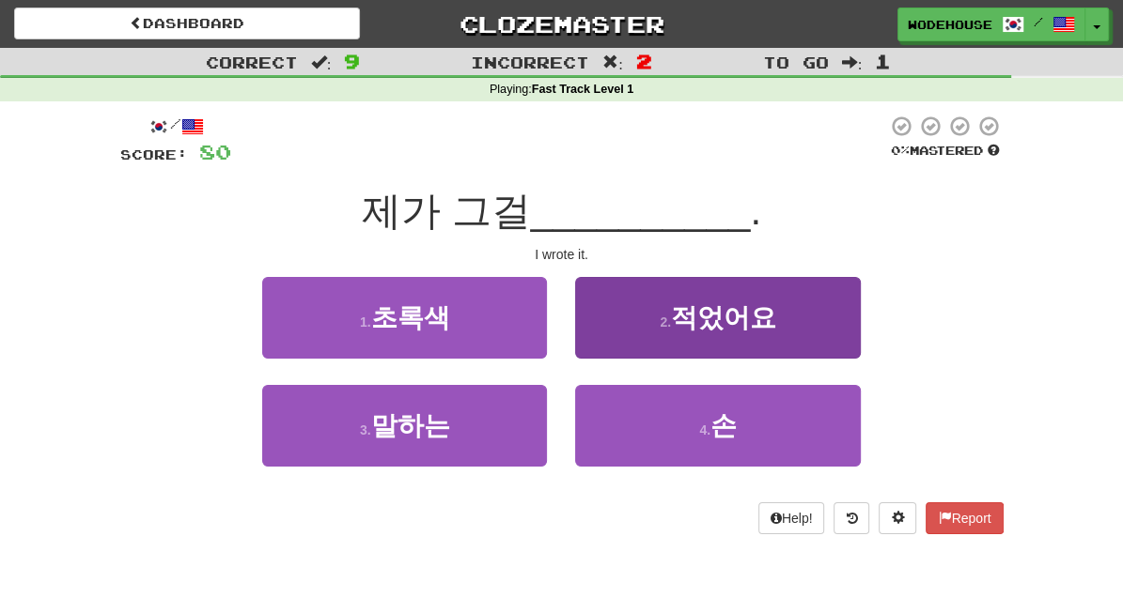
click at [698, 317] on span "적었어요" at bounding box center [723, 317] width 105 height 29
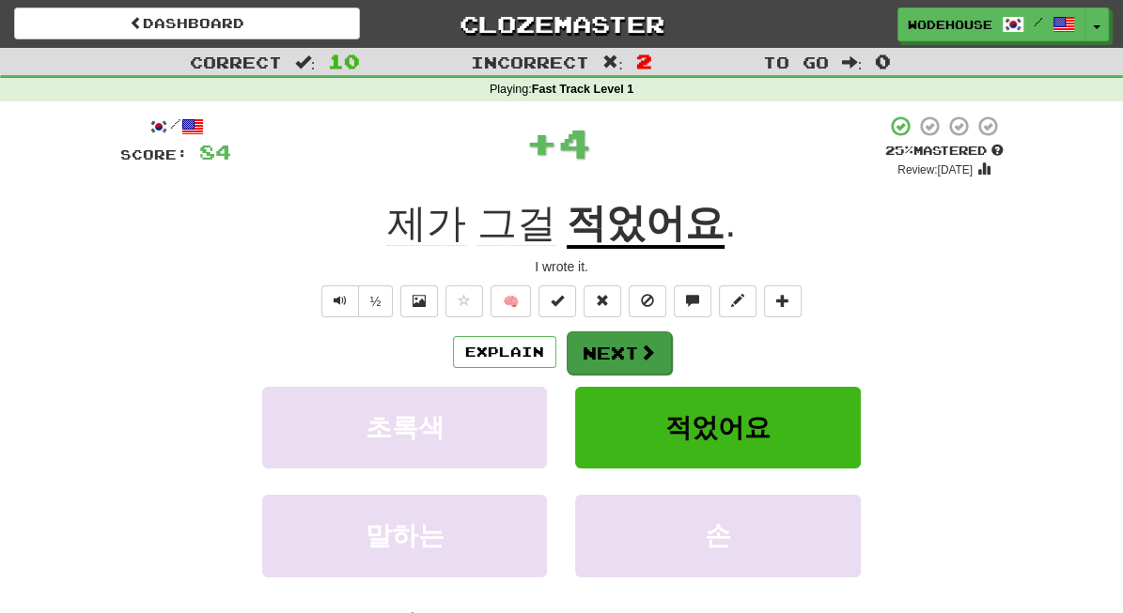
click at [607, 333] on button "Next" at bounding box center [618, 353] width 105 height 43
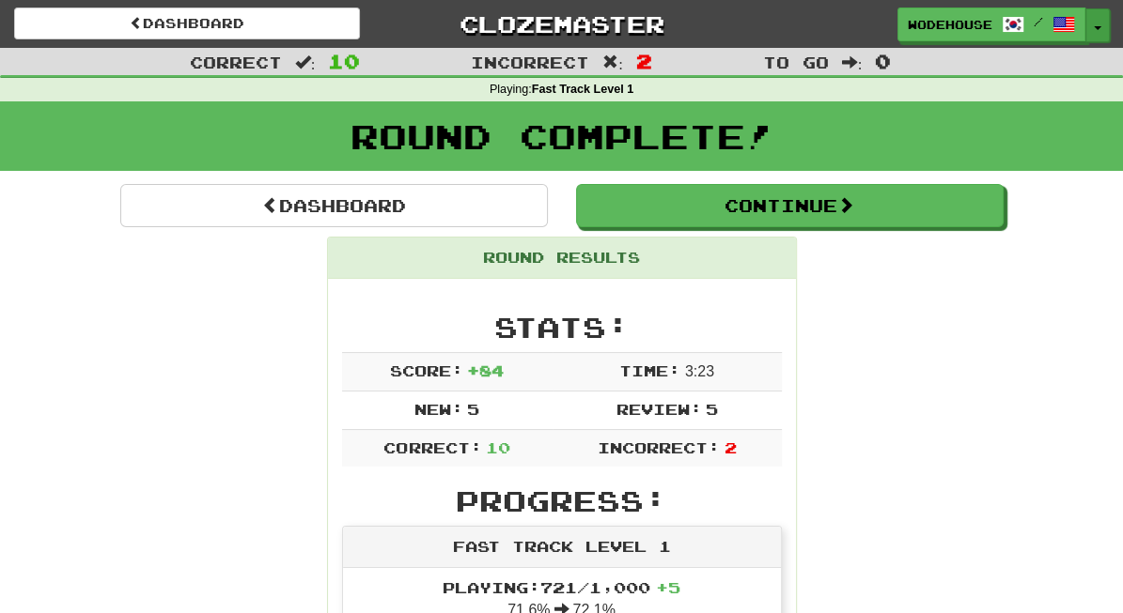
click at [1098, 22] on button "Toggle Dropdown" at bounding box center [1097, 25] width 24 height 34
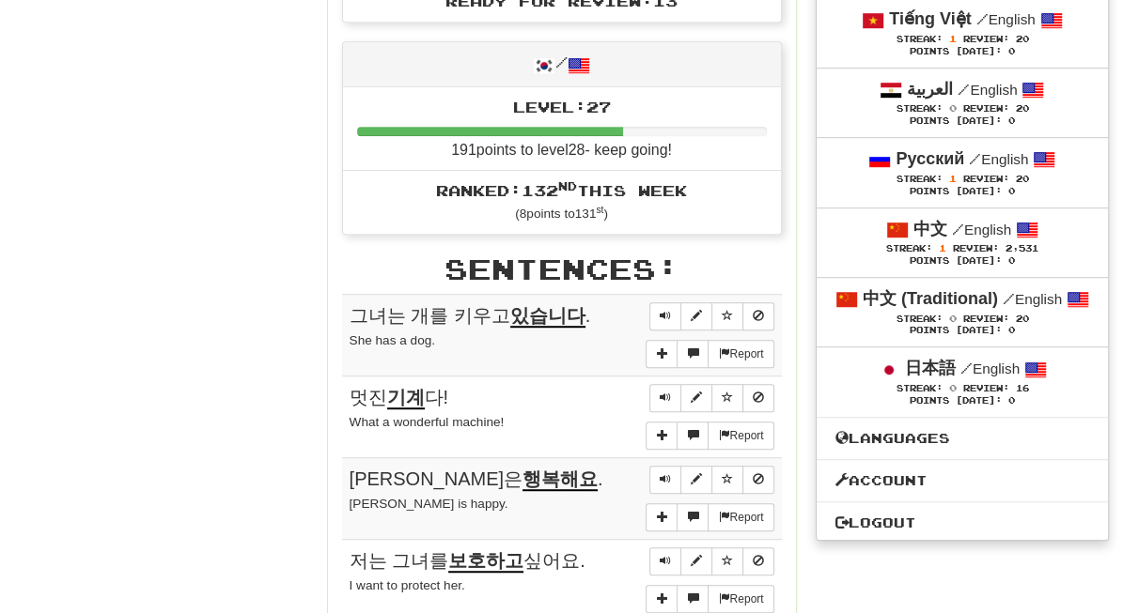
scroll to position [1074, 0]
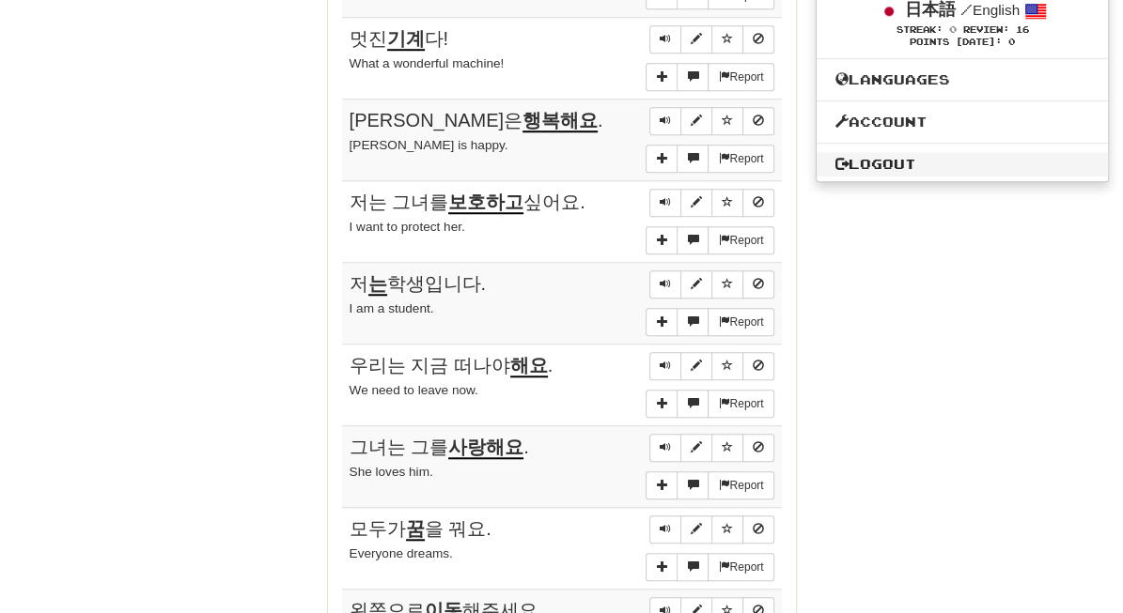
click at [860, 152] on link "Logout" at bounding box center [961, 164] width 291 height 24
